Goal: Task Accomplishment & Management: Complete application form

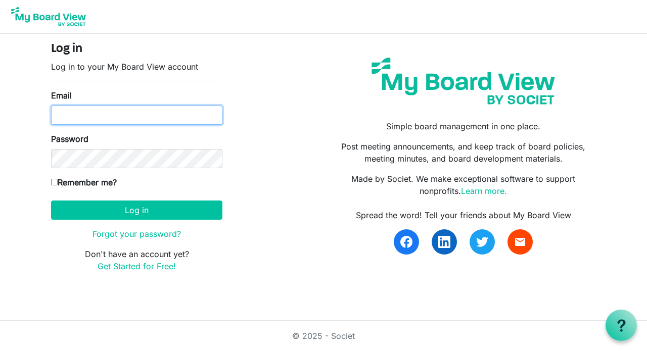
type input "d.collicott@evangelnb.ca"
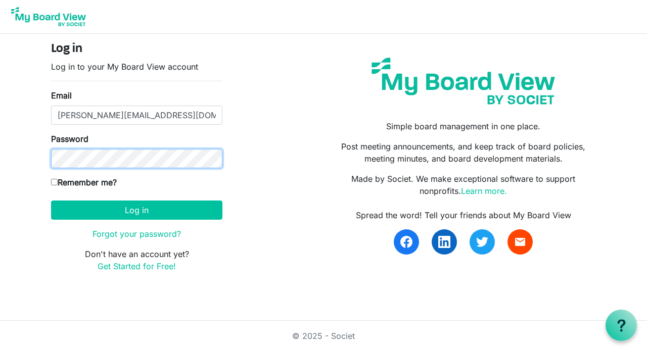
click at [136, 210] on button "Log in" at bounding box center [136, 210] width 171 height 19
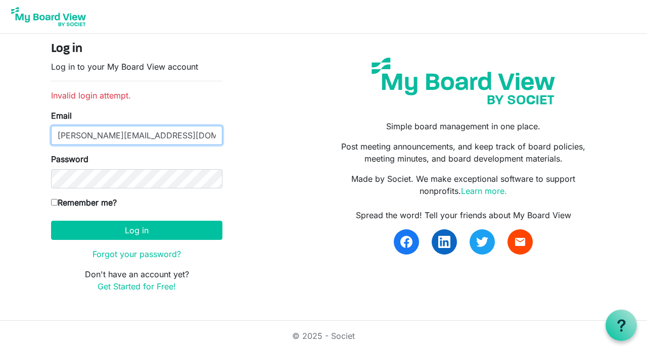
click at [172, 133] on input "[PERSON_NAME][EMAIL_ADDRESS][DOMAIN_NAME]" at bounding box center [136, 135] width 171 height 19
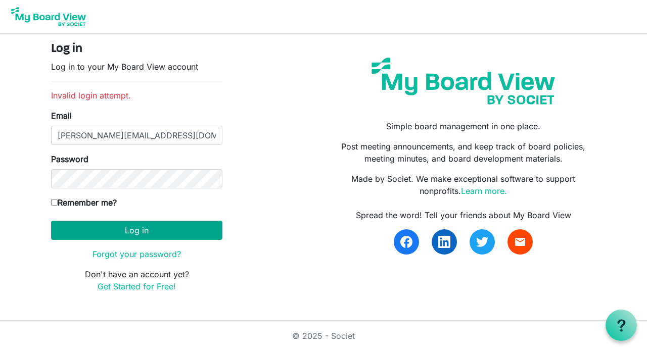
click at [138, 232] on button "Log in" at bounding box center [136, 230] width 171 height 19
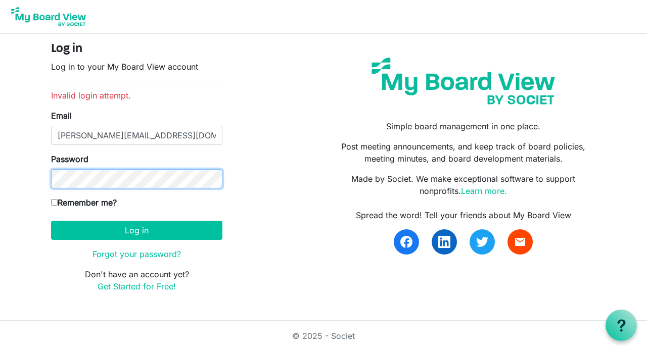
click at [136, 230] on button "Log in" at bounding box center [136, 230] width 171 height 19
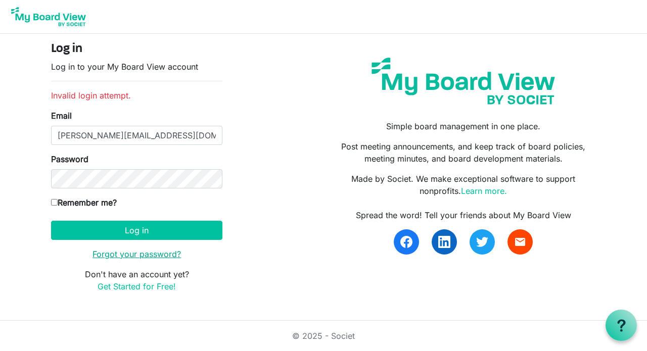
click at [142, 253] on link "Forgot your password?" at bounding box center [136, 254] width 88 height 10
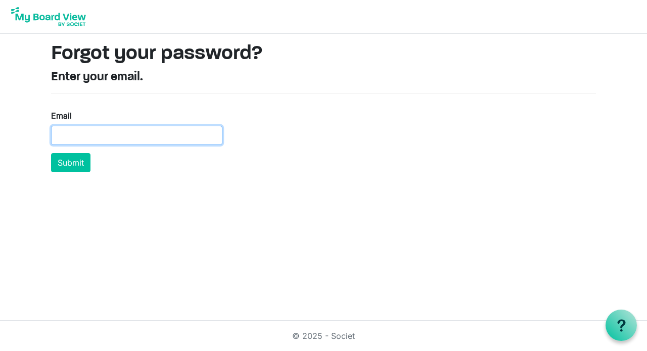
click at [140, 130] on input "Email" at bounding box center [136, 135] width 171 height 19
type input "[PERSON_NAME][EMAIL_ADDRESS][DOMAIN_NAME]"
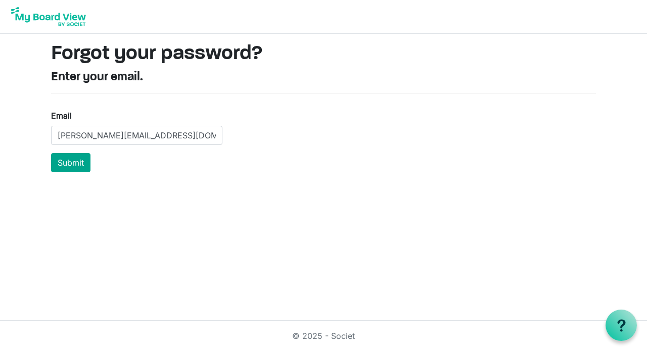
click at [84, 161] on button "Submit" at bounding box center [70, 162] width 39 height 19
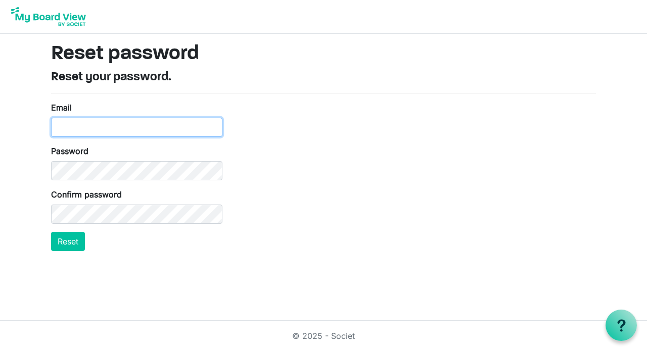
click at [162, 131] on input "Email" at bounding box center [136, 127] width 171 height 19
type input "d.collicott@evangelnb.ca"
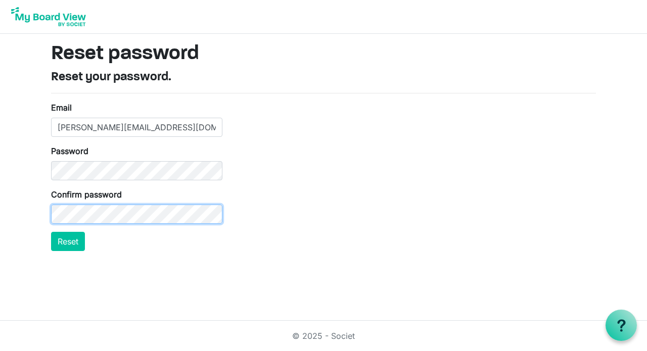
click at [68, 241] on button "Reset" at bounding box center [68, 241] width 34 height 19
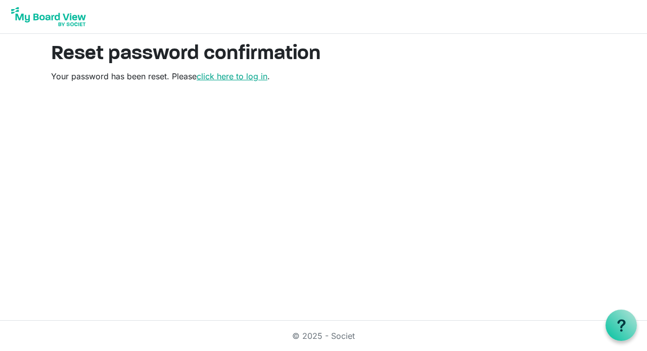
click at [230, 76] on link "click here to log in" at bounding box center [232, 76] width 71 height 10
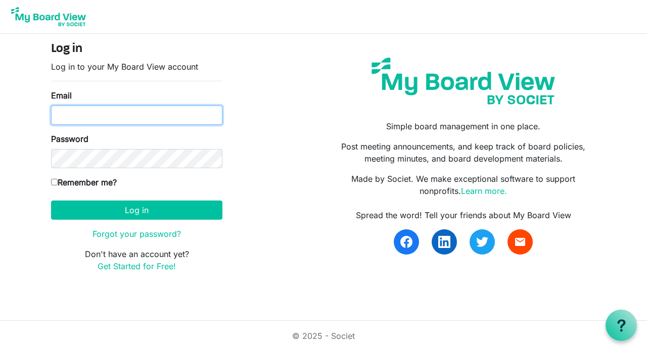
click at [132, 117] on input "Email" at bounding box center [136, 115] width 171 height 19
type input "[PERSON_NAME][EMAIL_ADDRESS][DOMAIN_NAME]"
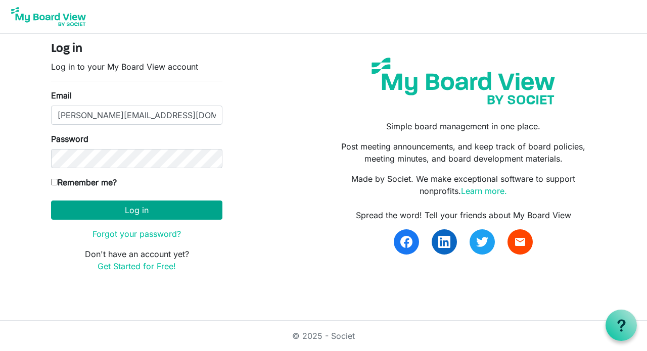
click at [147, 216] on button "Log in" at bounding box center [136, 210] width 171 height 19
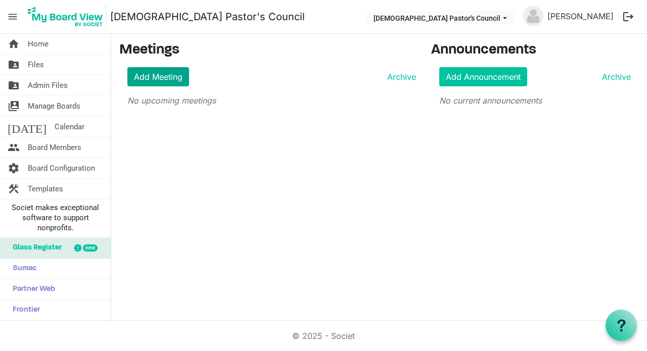
click at [173, 76] on link "Add Meeting" at bounding box center [158, 76] width 62 height 19
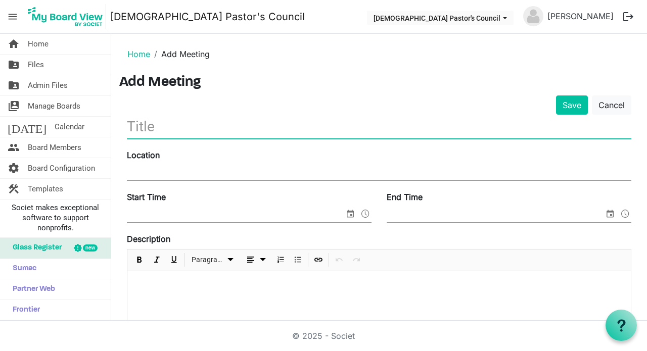
click at [174, 122] on input "text" at bounding box center [379, 127] width 504 height 24
type input "[DATE] PC Meeting"
click at [159, 172] on input "Location" at bounding box center [379, 172] width 504 height 15
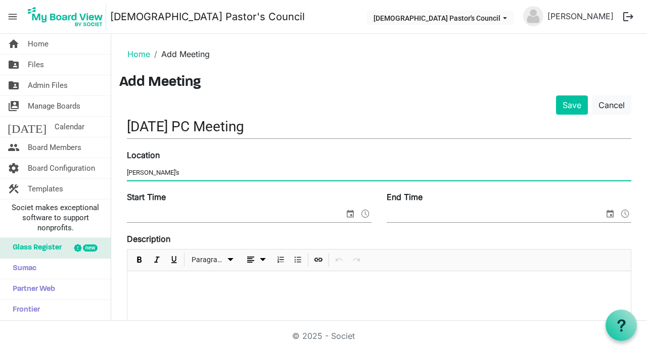
type input "Kevin's"
click at [188, 211] on input "Start Time" at bounding box center [235, 214] width 217 height 15
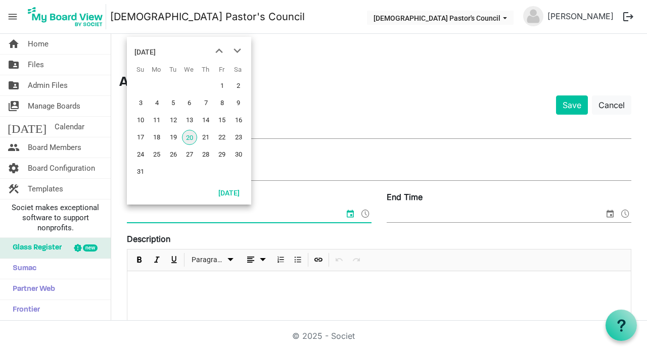
type input "7"
click at [204, 137] on span "21" at bounding box center [205, 137] width 15 height 15
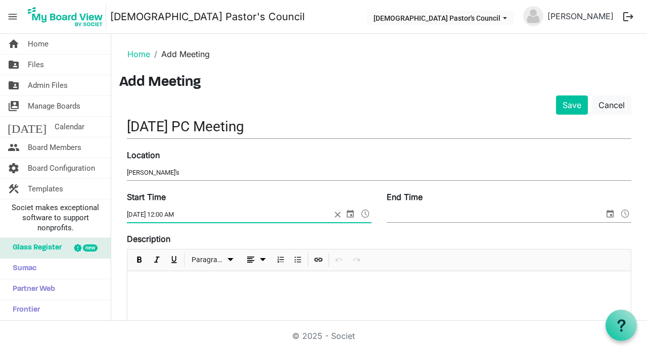
click at [367, 216] on span at bounding box center [365, 213] width 12 height 13
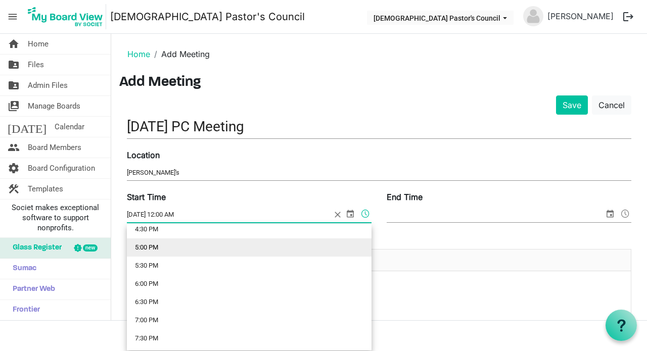
scroll to position [617, 0]
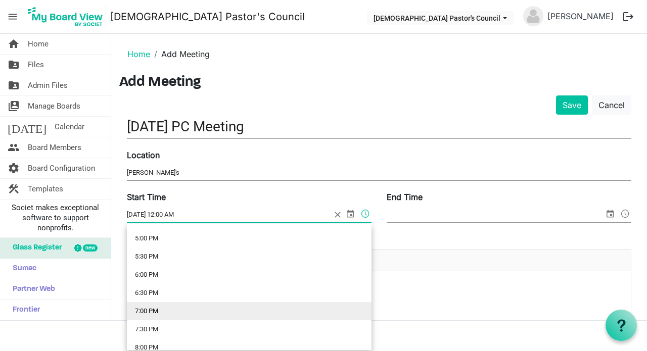
click at [161, 309] on li "7:00 PM" at bounding box center [249, 311] width 245 height 18
type input "[DATE] 7:00 PM"
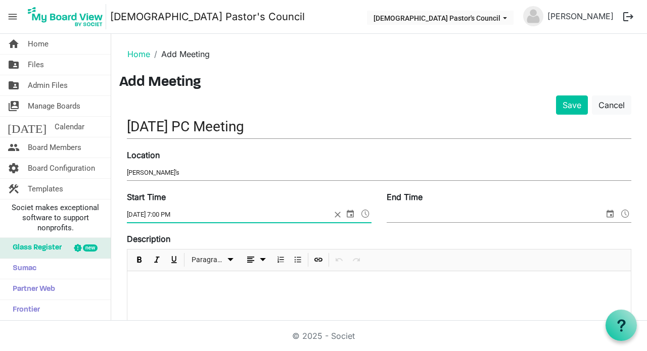
click at [411, 218] on input "End Time" at bounding box center [494, 214] width 217 height 15
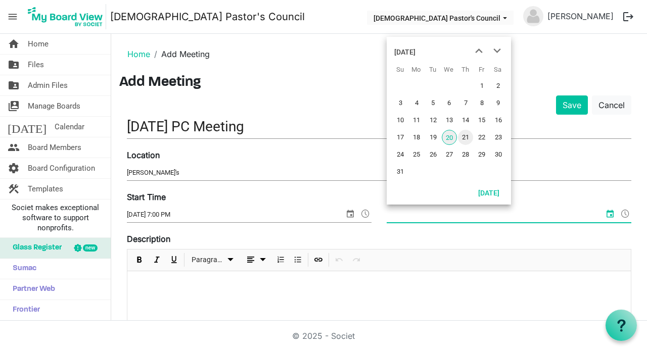
click at [465, 135] on span "21" at bounding box center [465, 137] width 15 height 15
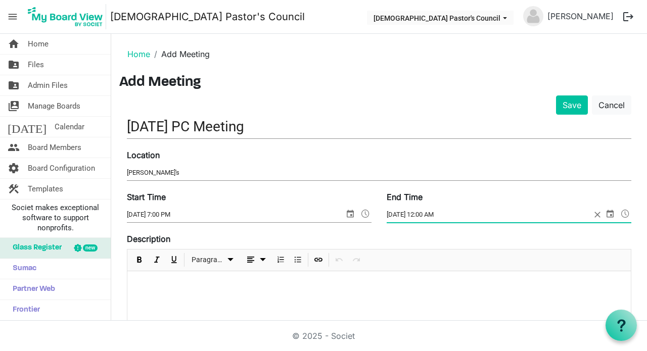
click at [622, 211] on span at bounding box center [625, 213] width 12 height 13
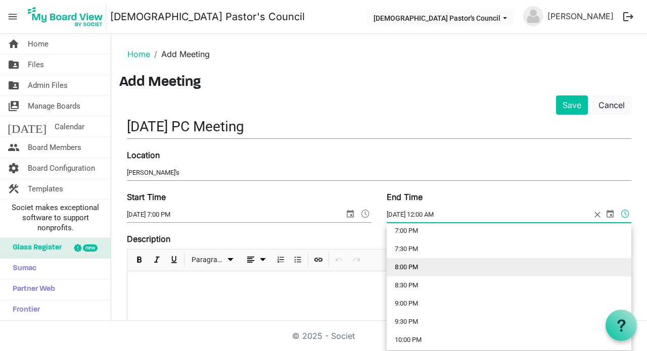
scroll to position [698, 0]
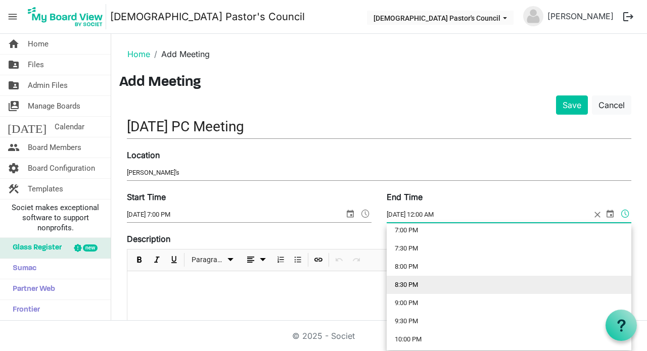
click at [426, 282] on li "8:30 PM" at bounding box center [508, 285] width 245 height 18
type input "[DATE] 8:30 PM"
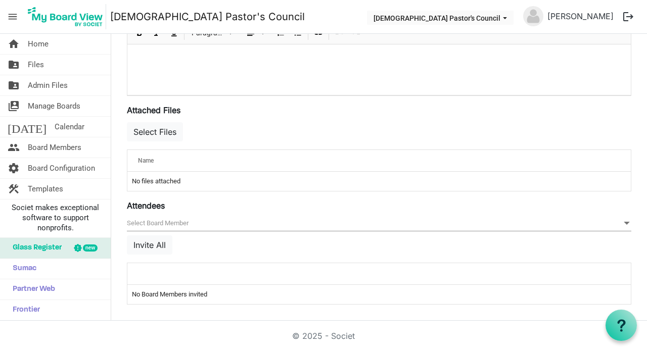
scroll to position [326, 0]
click at [171, 131] on button "Select Files" at bounding box center [155, 131] width 56 height 19
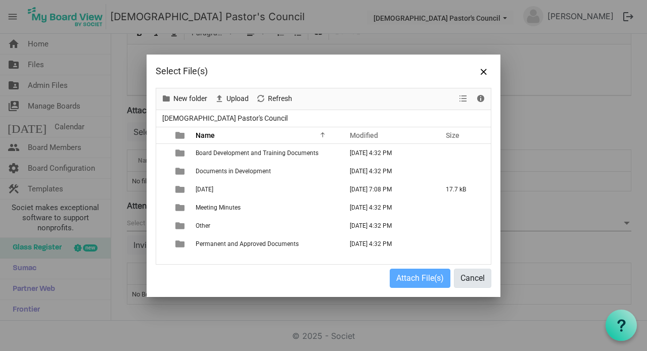
click at [468, 278] on button "Cancel" at bounding box center [472, 278] width 37 height 19
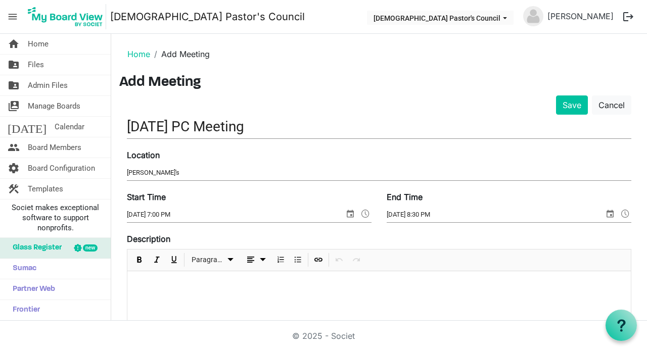
scroll to position [0, 0]
click at [562, 103] on button "Save" at bounding box center [572, 104] width 32 height 19
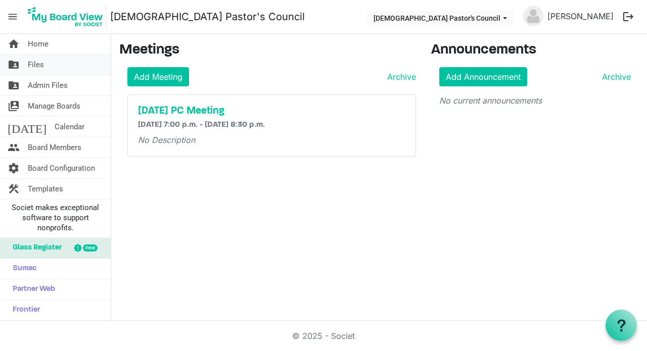
click at [37, 65] on span "Files" at bounding box center [36, 65] width 16 height 20
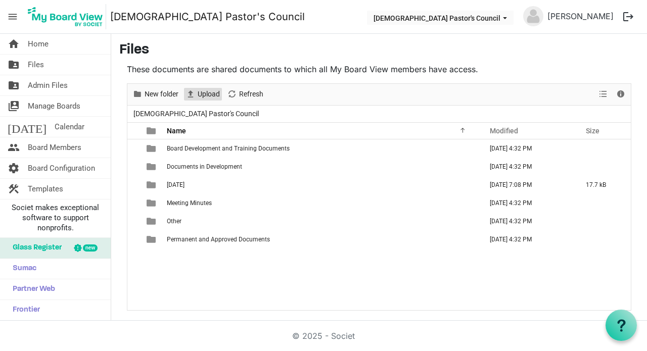
click at [213, 94] on span "Upload" at bounding box center [209, 94] width 24 height 13
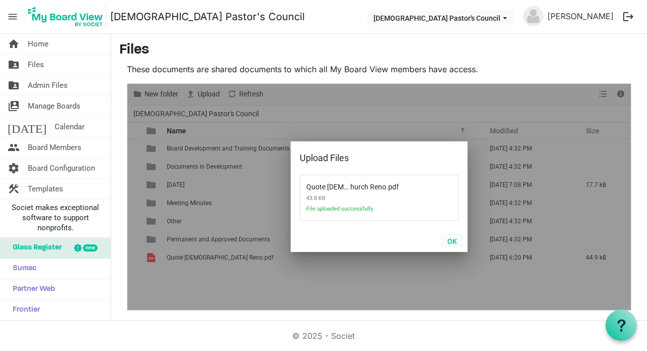
click at [449, 242] on button "OK" at bounding box center [452, 241] width 23 height 14
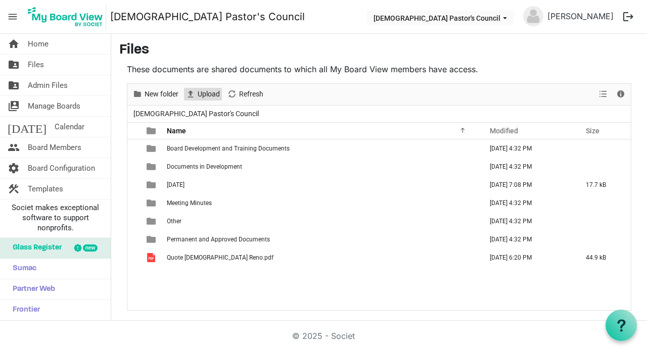
click at [206, 92] on span "Upload" at bounding box center [209, 94] width 24 height 13
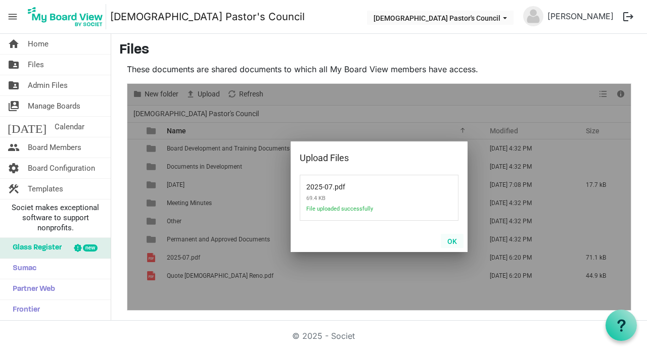
click at [450, 242] on button "OK" at bounding box center [452, 241] width 23 height 14
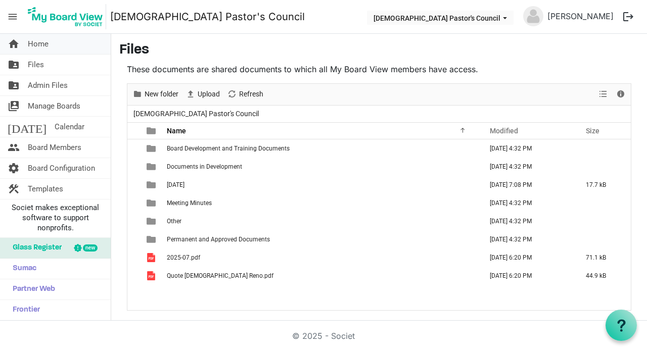
click at [48, 40] on span "Home" at bounding box center [38, 44] width 21 height 20
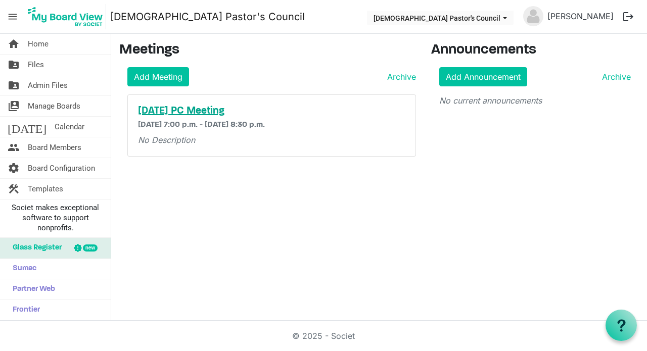
click at [191, 111] on h5 "[DATE] PC Meeting" at bounding box center [271, 111] width 267 height 12
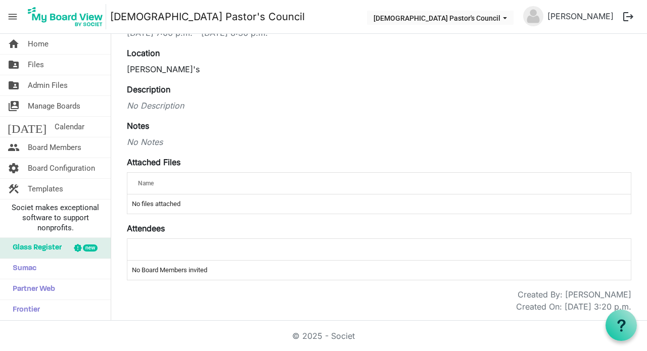
scroll to position [84, 0]
click at [209, 202] on td "No files attached" at bounding box center [378, 204] width 503 height 19
click at [202, 188] on div "Name" at bounding box center [347, 183] width 426 height 15
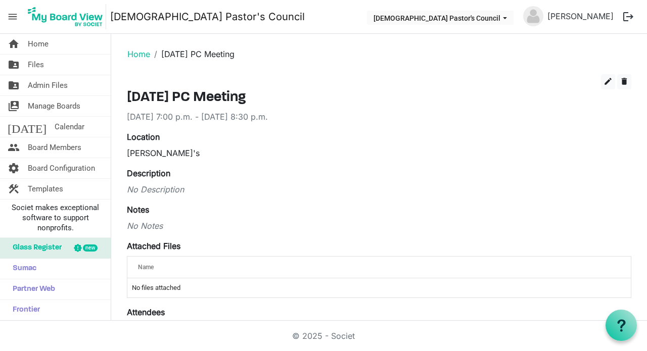
scroll to position [0, 0]
click at [607, 84] on span "edit" at bounding box center [607, 81] width 9 height 9
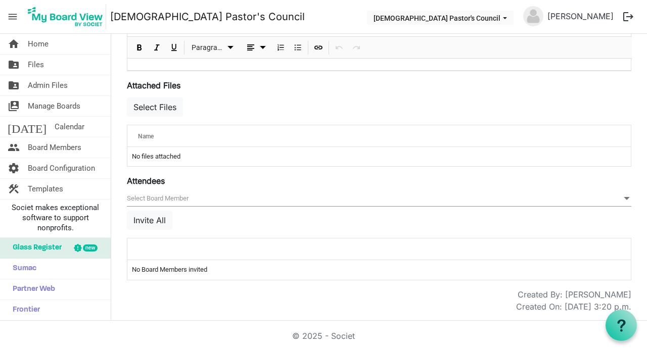
scroll to position [329, 0]
click at [161, 107] on button "Select Files" at bounding box center [155, 107] width 56 height 19
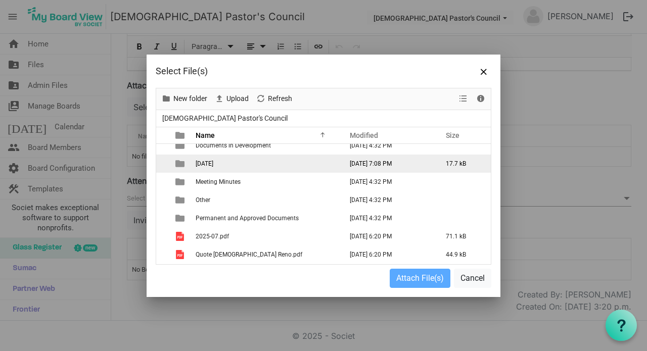
scroll to position [26, 0]
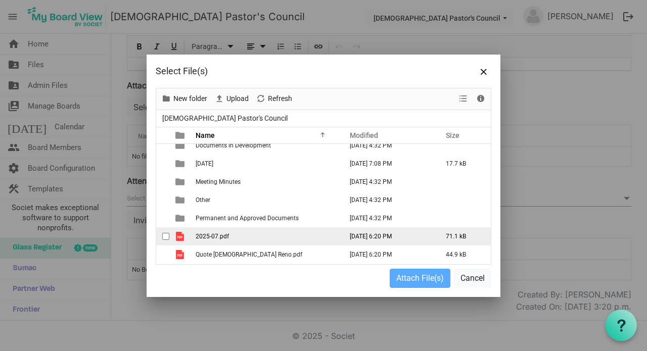
click at [239, 233] on td "2025-07.pdf" at bounding box center [265, 236] width 147 height 18
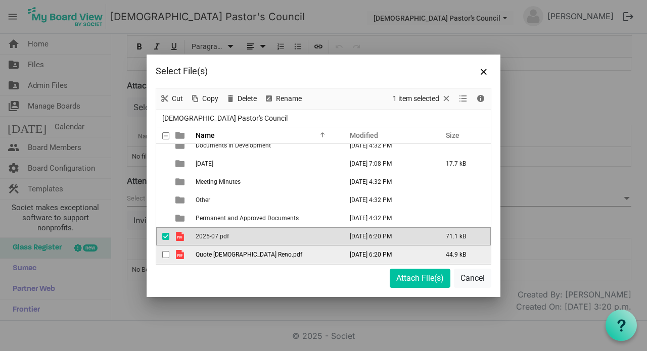
click at [169, 252] on span "checkbox" at bounding box center [165, 254] width 7 height 7
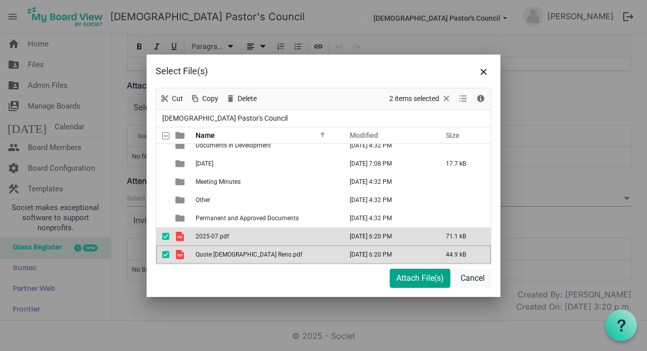
click at [412, 277] on button "Attach File(s)" at bounding box center [420, 278] width 61 height 19
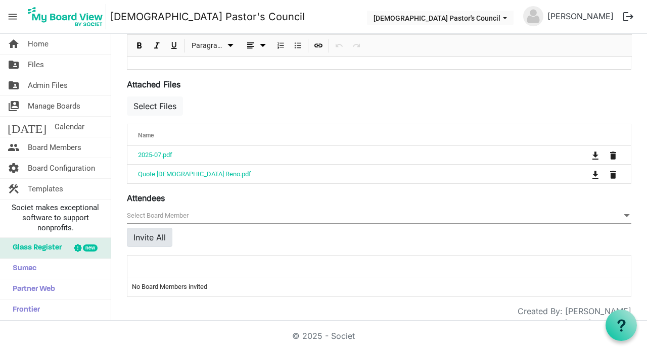
click at [160, 240] on button "Invite All" at bounding box center [149, 237] width 45 height 19
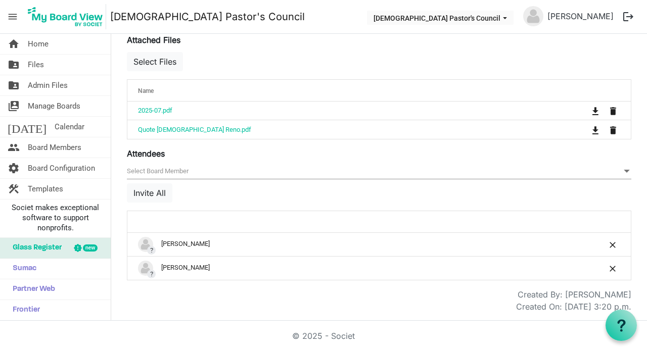
scroll to position [375, 0]
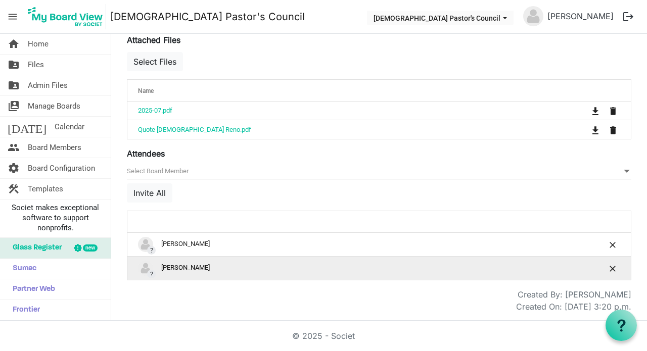
click at [147, 271] on img "?Kevin McCarthy is template cell column header" at bounding box center [145, 268] width 15 height 15
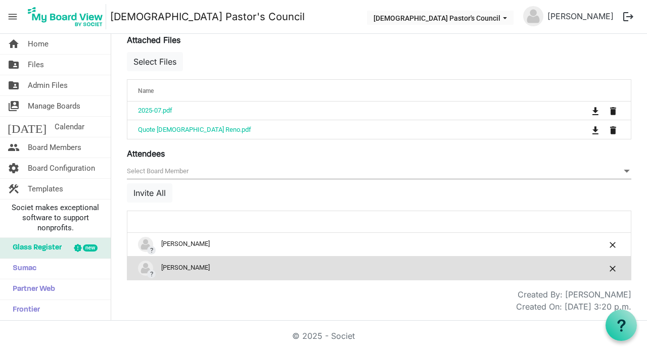
click at [199, 269] on div "? Kevin McCarthy" at bounding box center [347, 268] width 419 height 15
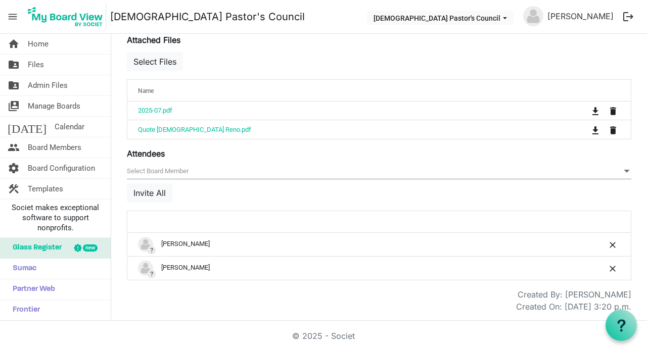
click at [243, 299] on div "Created By: Duane Collicott" at bounding box center [378, 294] width 519 height 12
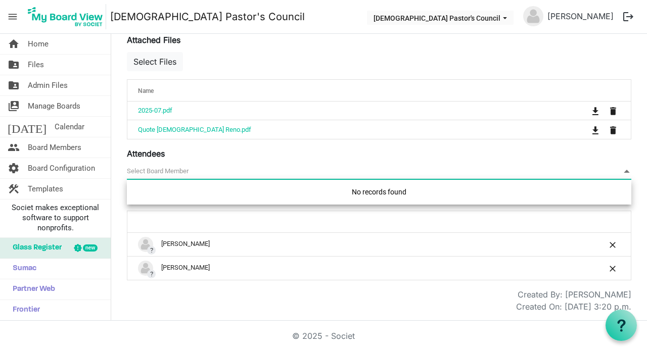
click at [188, 174] on span "null" at bounding box center [379, 172] width 504 height 16
click at [183, 171] on span "null" at bounding box center [379, 172] width 504 height 16
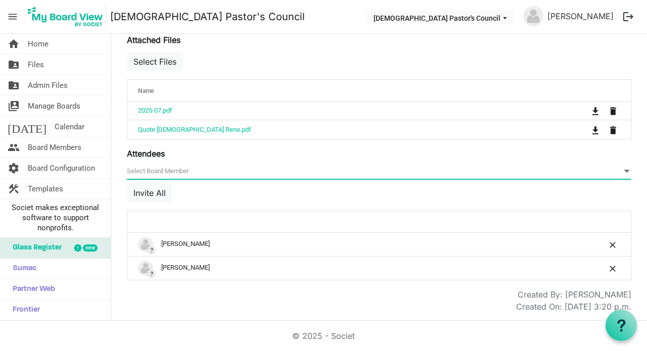
click at [183, 171] on span "null" at bounding box center [379, 172] width 504 height 16
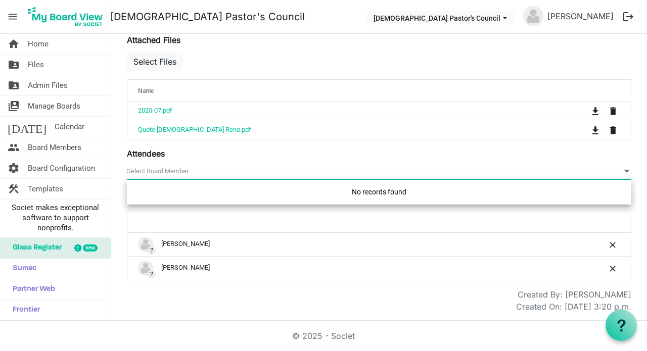
click at [183, 171] on span "null" at bounding box center [379, 172] width 504 height 16
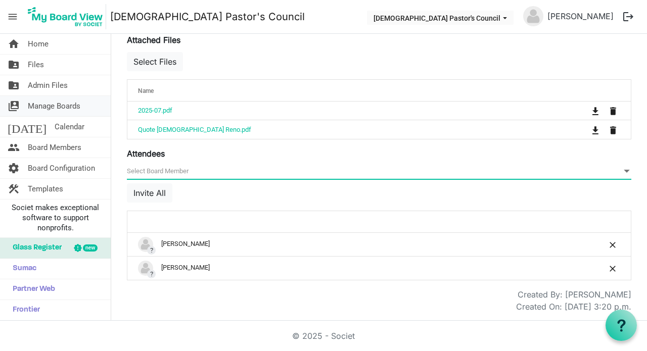
click at [38, 103] on span "Manage Boards" at bounding box center [54, 106] width 53 height 20
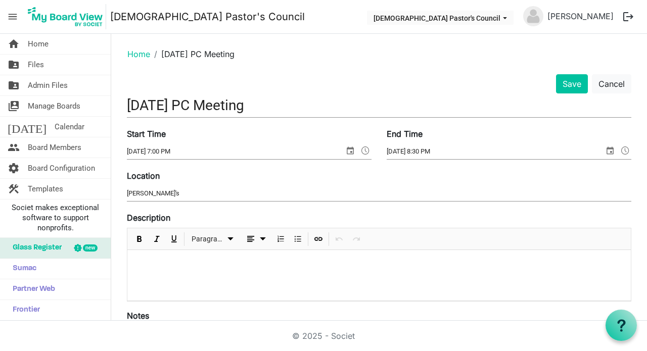
scroll to position [0, 0]
click at [571, 81] on button "Save" at bounding box center [572, 83] width 32 height 19
click at [53, 149] on span "Board Members" at bounding box center [55, 147] width 54 height 20
click at [39, 44] on span "Home" at bounding box center [38, 44] width 21 height 20
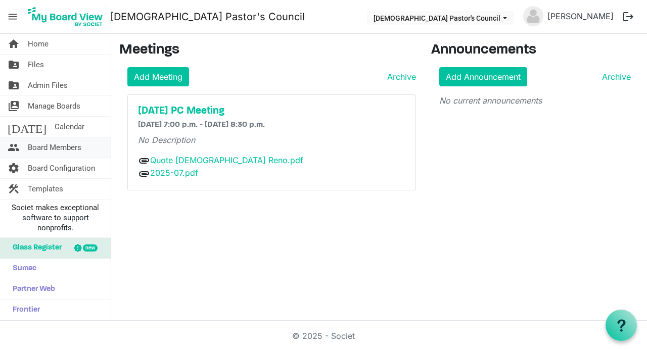
click at [41, 148] on span "Board Members" at bounding box center [55, 147] width 54 height 20
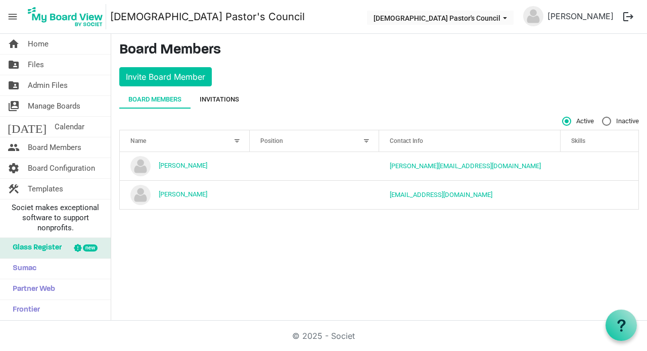
click at [231, 102] on div "Invitations" at bounding box center [219, 99] width 39 height 10
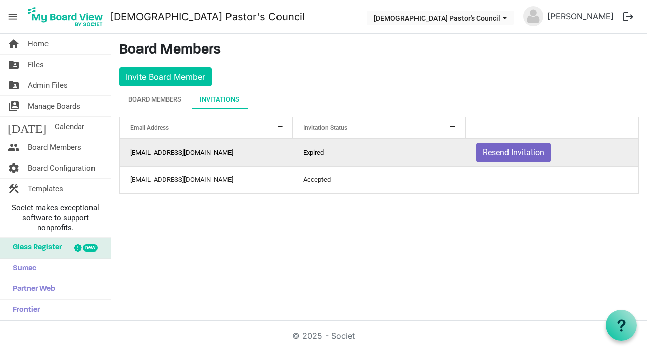
click at [507, 149] on button "Resend Invitation" at bounding box center [513, 152] width 75 height 19
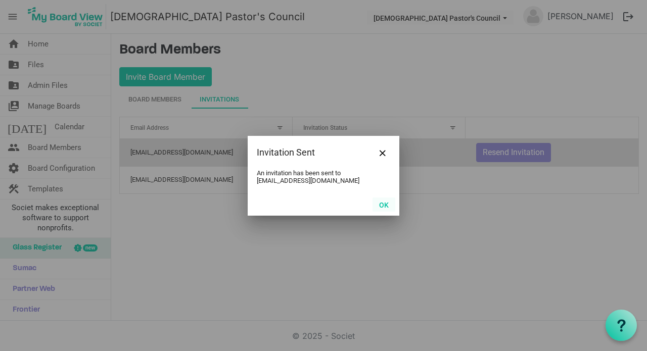
click at [386, 204] on button "OK" at bounding box center [383, 205] width 23 height 14
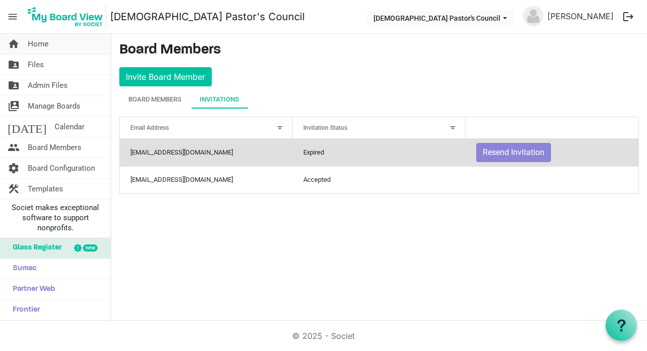
click at [34, 45] on span "Home" at bounding box center [38, 44] width 21 height 20
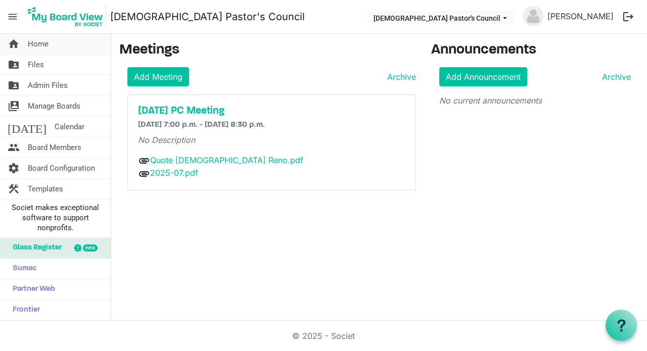
click at [41, 42] on span "Home" at bounding box center [38, 44] width 21 height 20
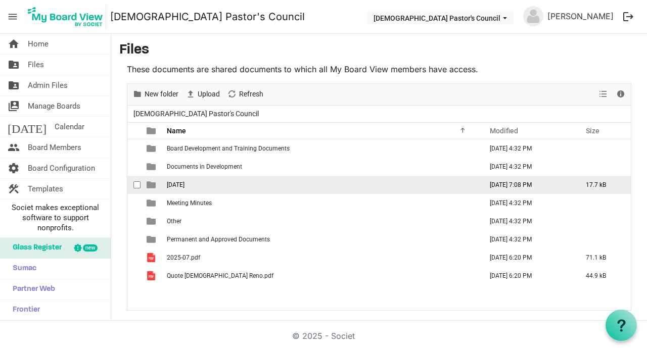
click at [155, 184] on span "is template cell column header type" at bounding box center [151, 184] width 9 height 9
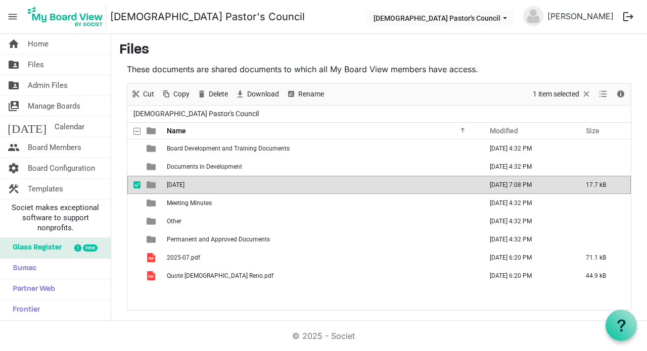
click at [155, 184] on span "is template cell column header type" at bounding box center [151, 184] width 9 height 9
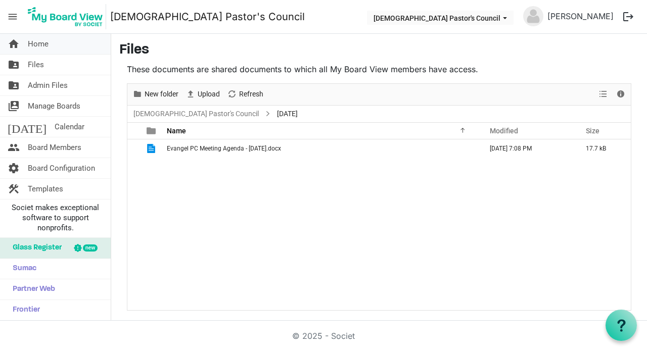
click at [42, 41] on span "Home" at bounding box center [38, 44] width 21 height 20
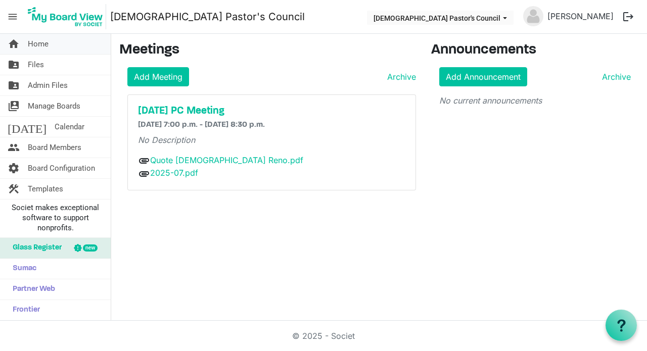
click at [42, 41] on span "Home" at bounding box center [38, 44] width 21 height 20
